Goal: Ask a question: Seek information or help from site administrators or community

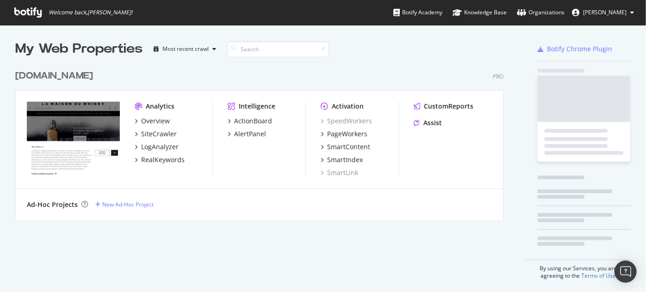
scroll to position [286, 633]
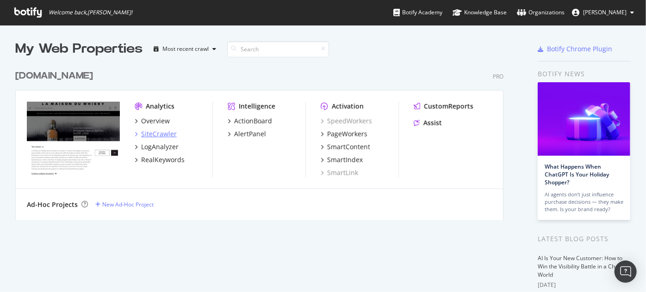
click at [151, 136] on div "SiteCrawler" at bounding box center [159, 134] width 36 height 9
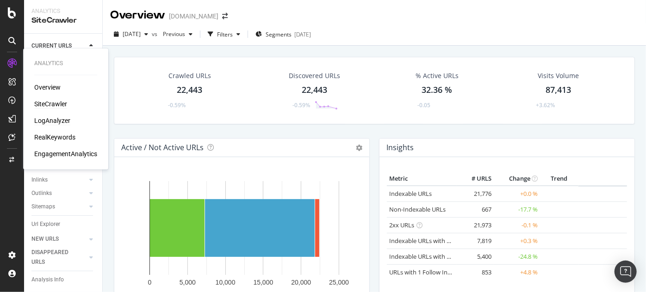
click at [49, 123] on div "LogAnalyzer" at bounding box center [52, 120] width 36 height 9
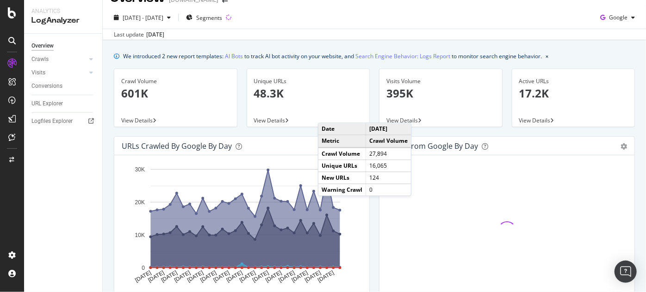
scroll to position [10, 0]
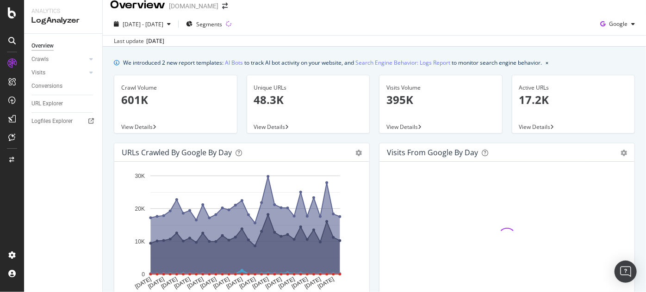
click at [265, 100] on p "48.3K" at bounding box center [308, 100] width 109 height 16
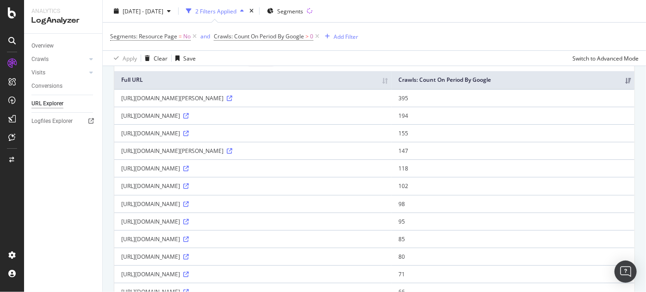
scroll to position [78, 0]
click at [51, 119] on div "Logfiles Explorer" at bounding box center [51, 122] width 41 height 10
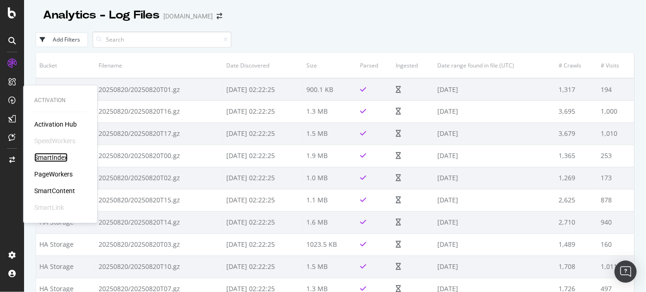
click at [45, 154] on div "SmartIndex" at bounding box center [50, 157] width 33 height 9
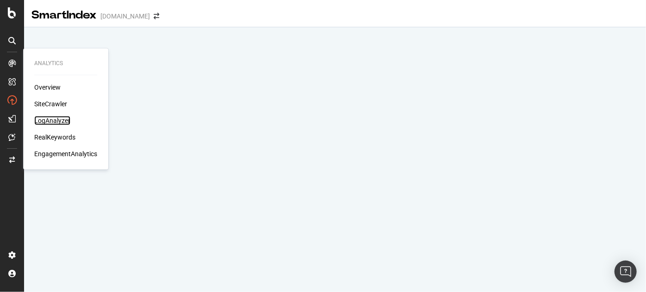
click at [49, 122] on div "LogAnalyzer" at bounding box center [52, 120] width 36 height 9
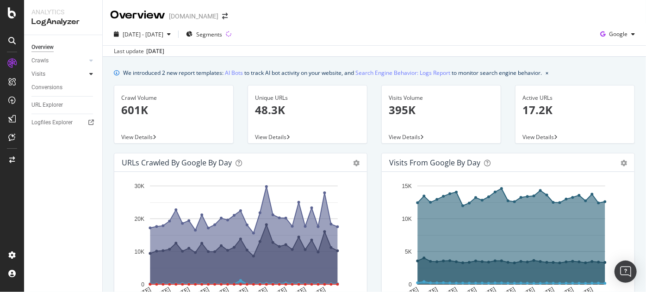
click at [90, 72] on icon at bounding box center [91, 74] width 4 height 6
click at [90, 58] on icon at bounding box center [91, 61] width 4 height 6
click at [59, 110] on div "HTTP Codes" at bounding box center [51, 111] width 31 height 10
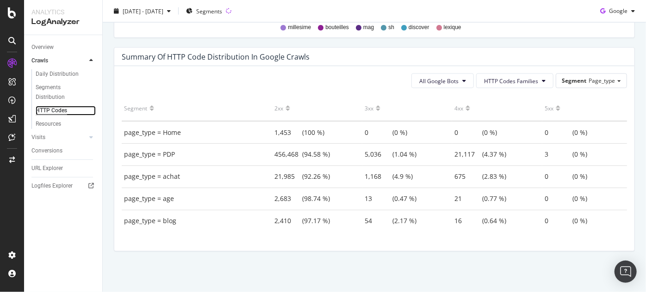
scroll to position [663, 0]
click at [75, 139] on link "Visits" at bounding box center [58, 138] width 55 height 10
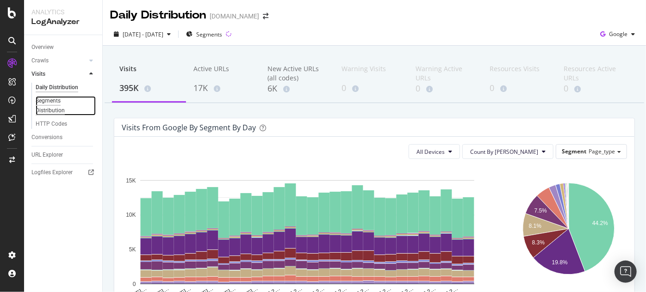
click at [47, 109] on div "Segments Distribution" at bounding box center [61, 105] width 51 height 19
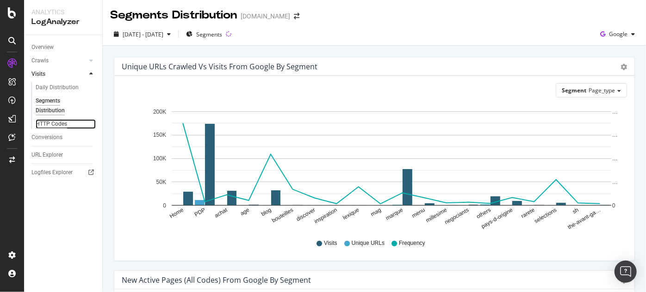
click at [63, 128] on div "HTTP Codes" at bounding box center [51, 124] width 31 height 10
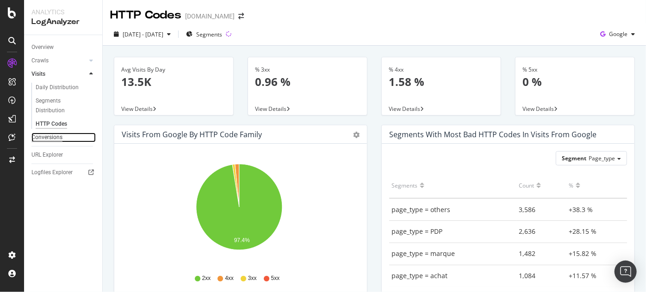
click at [54, 136] on div "Conversions" at bounding box center [46, 138] width 31 height 10
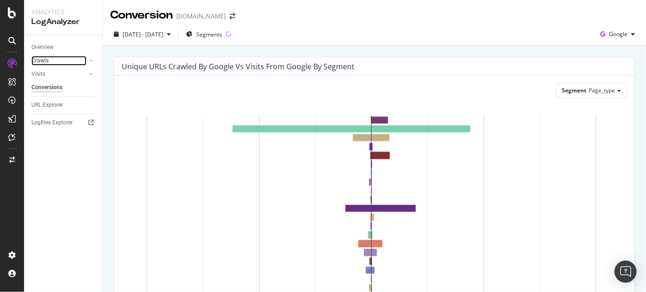
click at [79, 62] on div at bounding box center [81, 60] width 9 height 9
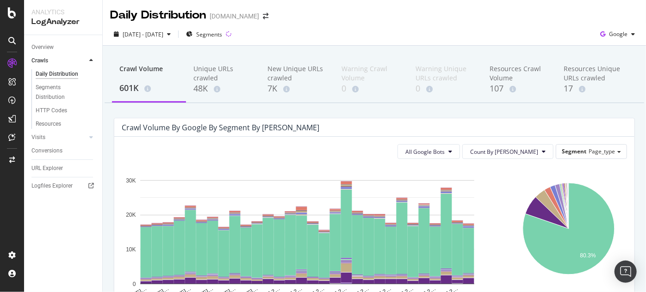
click at [93, 57] on div at bounding box center [91, 60] width 9 height 9
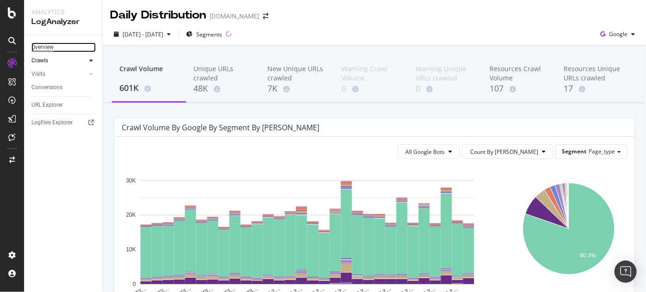
click at [51, 48] on div "Overview" at bounding box center [42, 48] width 22 height 10
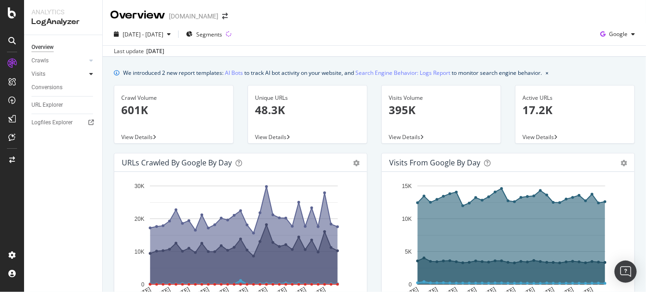
click at [92, 71] on icon at bounding box center [91, 74] width 4 height 6
click at [92, 58] on icon at bounding box center [91, 61] width 4 height 6
click at [58, 108] on div "HTTP Codes" at bounding box center [51, 111] width 31 height 10
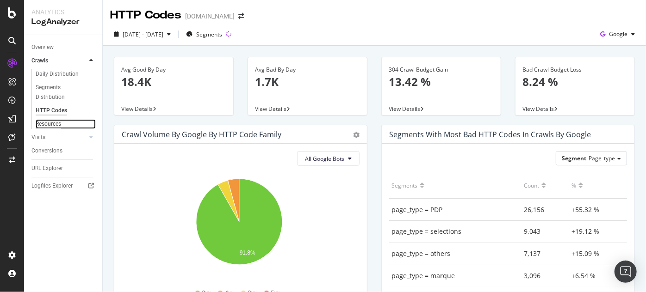
click at [46, 123] on div "Resources" at bounding box center [48, 124] width 25 height 10
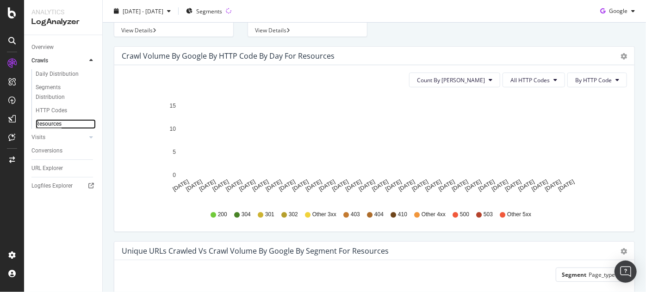
scroll to position [49, 0]
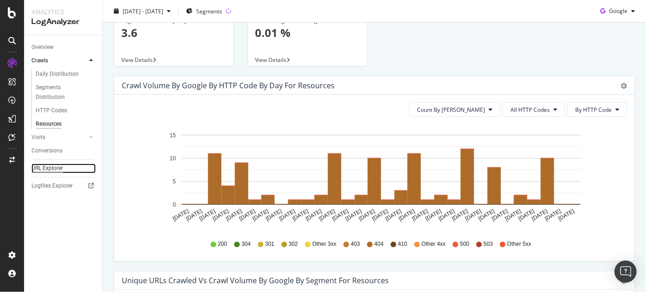
click at [45, 168] on div "URL Explorer" at bounding box center [46, 169] width 31 height 10
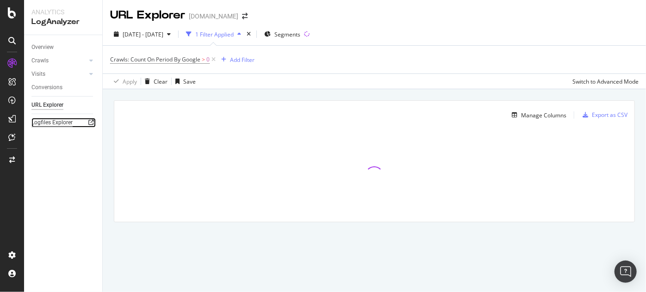
click at [56, 125] on div "Logfiles Explorer" at bounding box center [51, 123] width 41 height 10
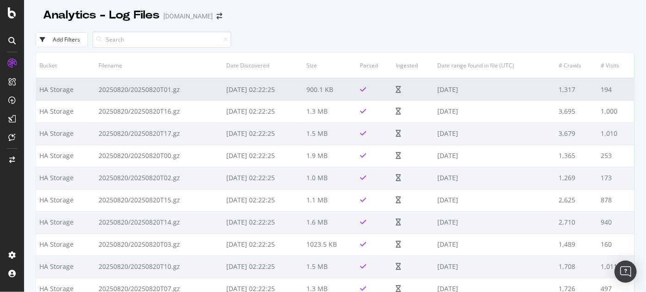
click at [213, 88] on td "20250820/20250820T01.gz" at bounding box center [159, 89] width 128 height 22
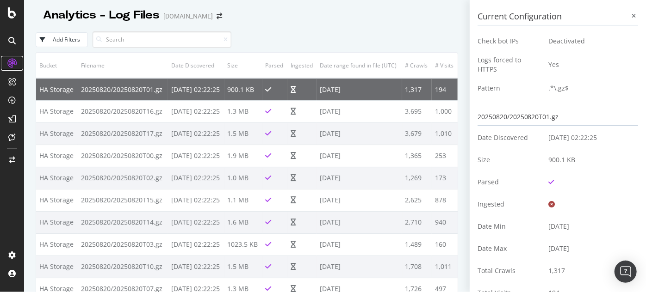
click at [19, 65] on link at bounding box center [12, 63] width 22 height 15
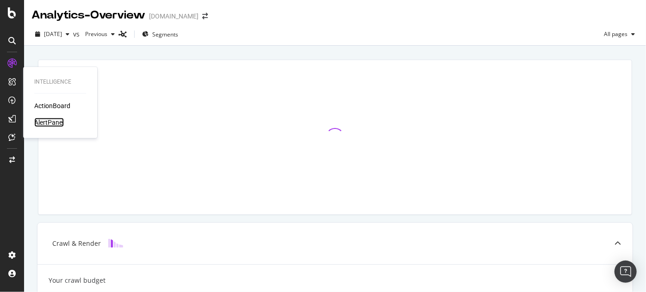
click at [54, 122] on div "AlertPanel" at bounding box center [49, 122] width 30 height 9
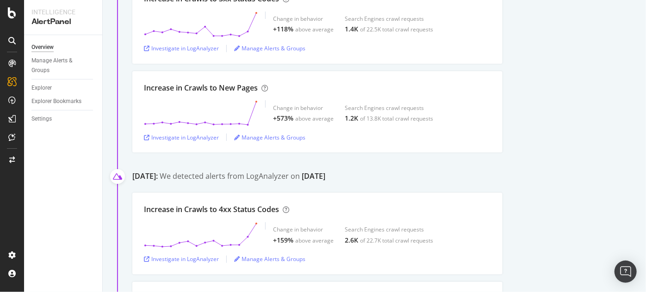
scroll to position [445, 0]
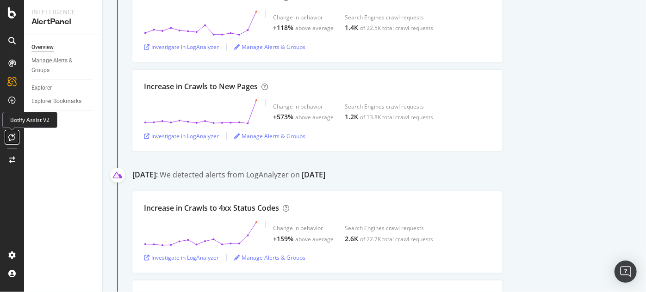
click at [7, 136] on div at bounding box center [12, 137] width 15 height 15
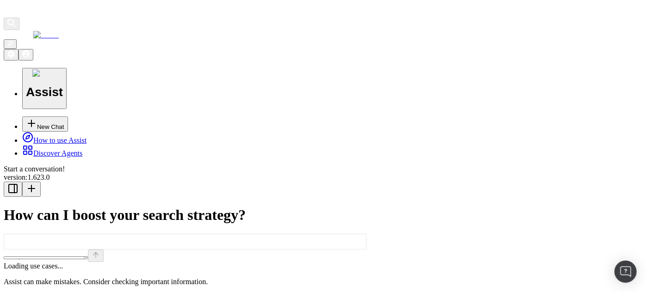
scroll to position [59, 0]
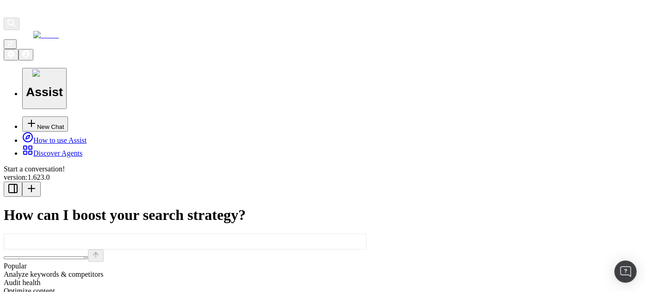
click at [88, 257] on textarea at bounding box center [46, 258] width 84 height 3
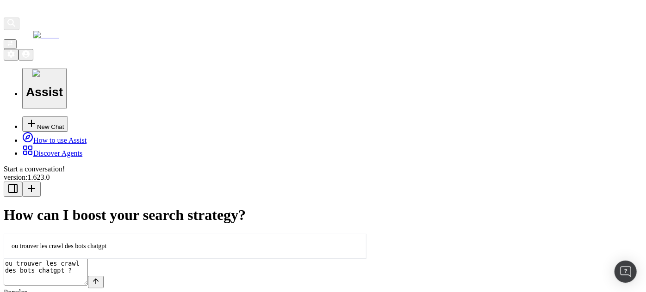
type textarea "ou trouver les crawl des bots chatgpt ?"
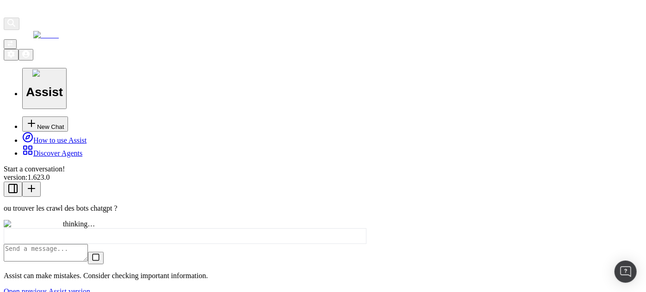
scroll to position [0, 0]
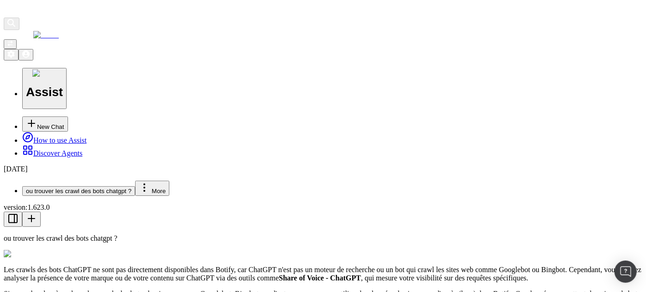
scroll to position [39, 0]
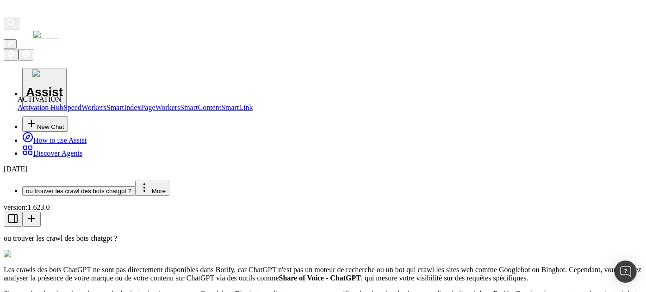
click at [106, 111] on span "SmartIndex" at bounding box center [123, 108] width 35 height 8
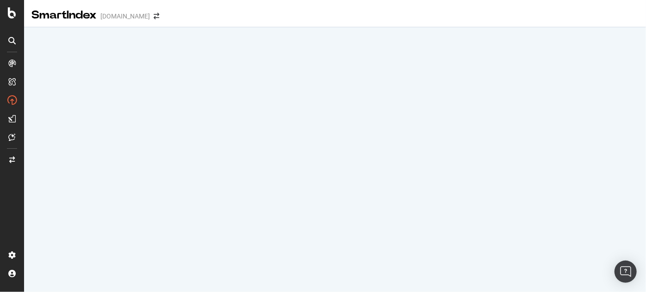
click at [532, 14] on div "SmartIndex [DOMAIN_NAME]" at bounding box center [335, 11] width 622 height 23
click at [11, 134] on icon at bounding box center [12, 137] width 7 height 7
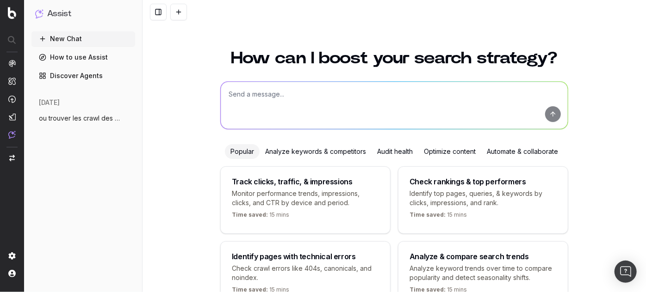
scroll to position [59, 0]
